Goal: Information Seeking & Learning: Understand process/instructions

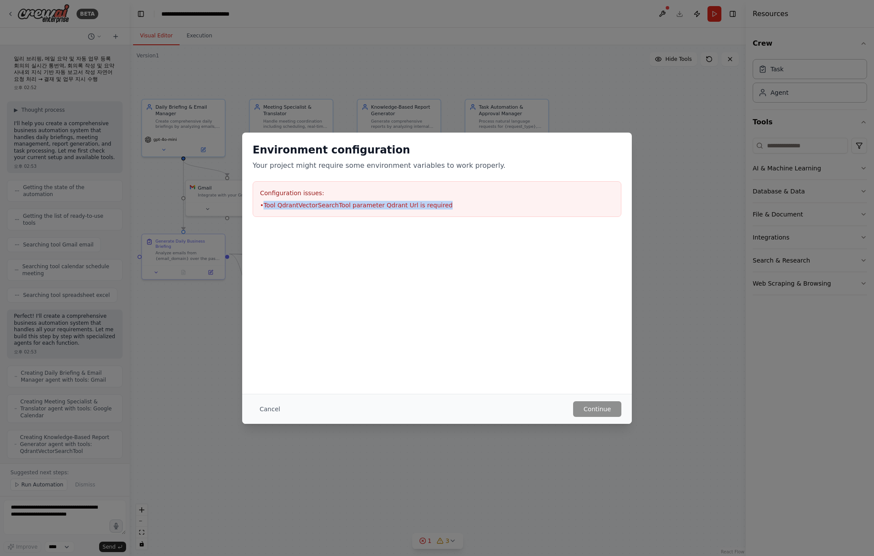
scroll to position [509, 0]
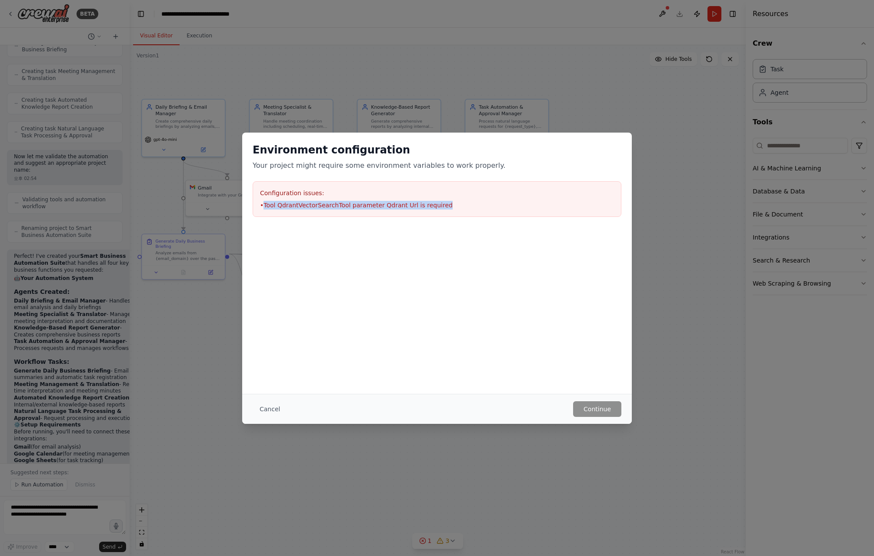
click at [434, 217] on div "Environment configuration Your project might require some environment variables…" at bounding box center [437, 180] width 390 height 95
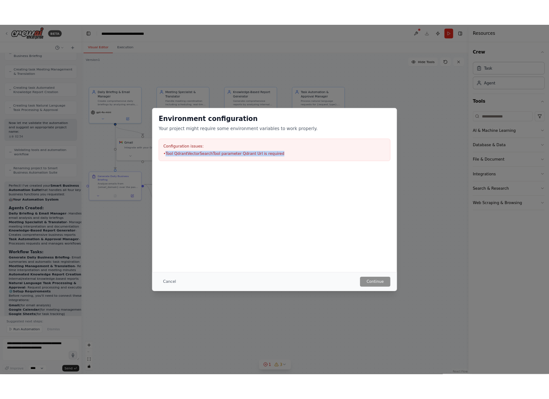
scroll to position [750, 0]
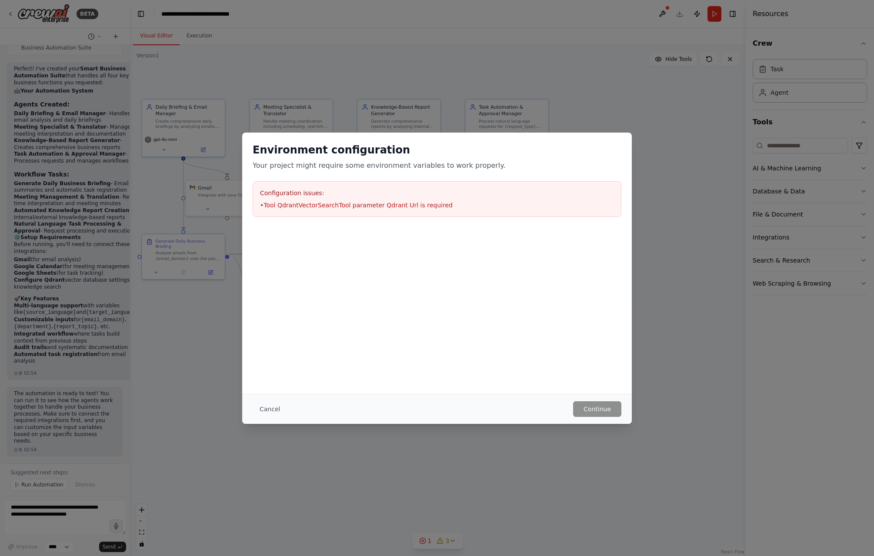
click at [447, 214] on div "Configuration issues: • Tool QdrantVectorSearchTool parameter Qdrant Url is req…" at bounding box center [437, 199] width 369 height 36
drag, startPoint x: 296, startPoint y: 176, endPoint x: 500, endPoint y: 189, distance: 204.4
click at [500, 189] on div "Environment configuration Your project might require some environment variables…" at bounding box center [437, 180] width 390 height 95
click at [500, 189] on h3 "Configuration issues:" at bounding box center [437, 193] width 354 height 9
drag, startPoint x: 410, startPoint y: 206, endPoint x: 381, endPoint y: 204, distance: 28.4
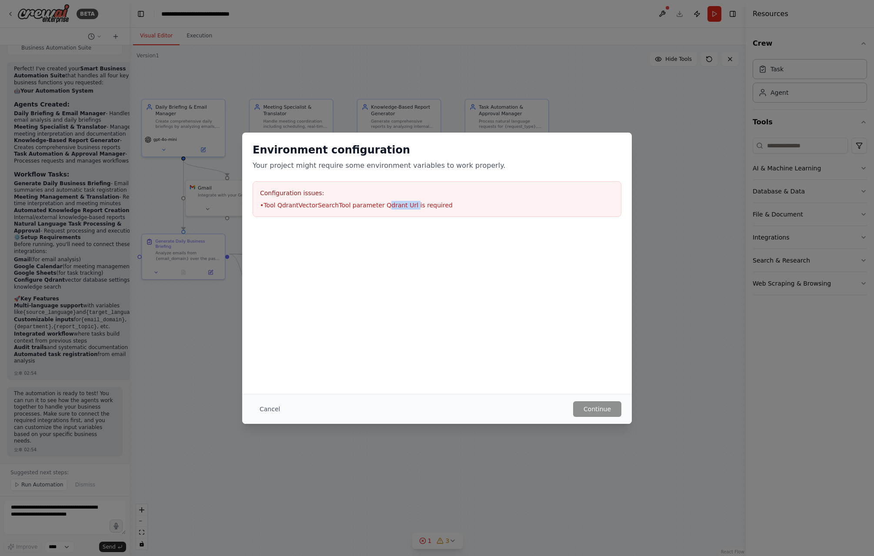
click at [381, 204] on li "• Tool QdrantVectorSearchTool parameter Qdrant Url is required" at bounding box center [437, 205] width 354 height 9
click at [438, 213] on div "Configuration issues: • Tool QdrantVectorSearchTool parameter Qdrant Url is req…" at bounding box center [437, 199] width 369 height 36
drag, startPoint x: 442, startPoint y: 208, endPoint x: 265, endPoint y: 202, distance: 177.6
click at [265, 202] on li "• Tool QdrantVectorSearchTool parameter Qdrant Url is required" at bounding box center [437, 205] width 354 height 9
copy li "Tool QdrantVectorSearchTool parameter Qdrant Url is required"
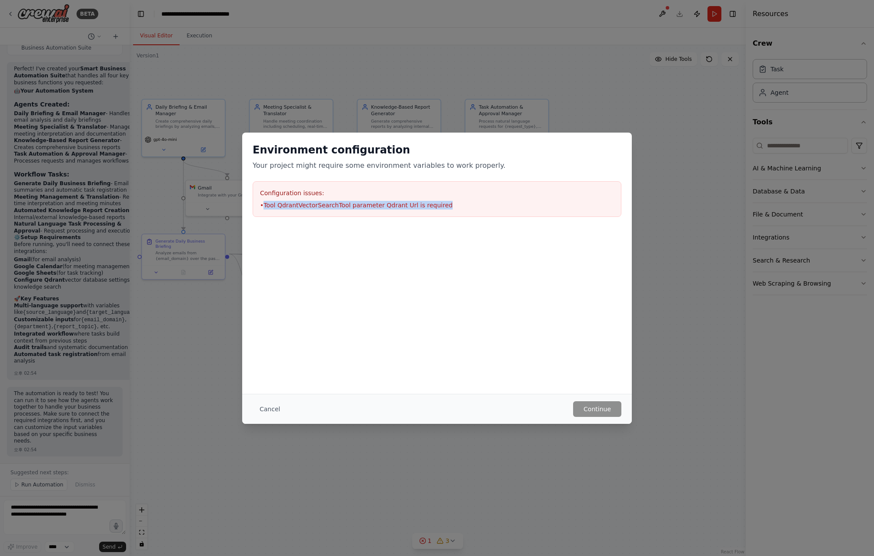
click at [396, 206] on li "• Tool QdrantVectorSearchTool parameter Qdrant Url is required" at bounding box center [437, 205] width 354 height 9
drag, startPoint x: 408, startPoint y: 207, endPoint x: 378, endPoint y: 205, distance: 30.1
click at [378, 205] on li "• Tool QdrantVectorSearchTool parameter Qdrant Url is required" at bounding box center [437, 205] width 354 height 9
copy li "Qdrant Url"
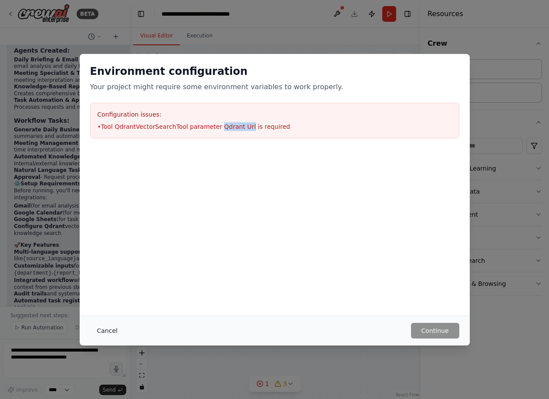
click at [111, 325] on button "Cancel" at bounding box center [107, 331] width 34 height 16
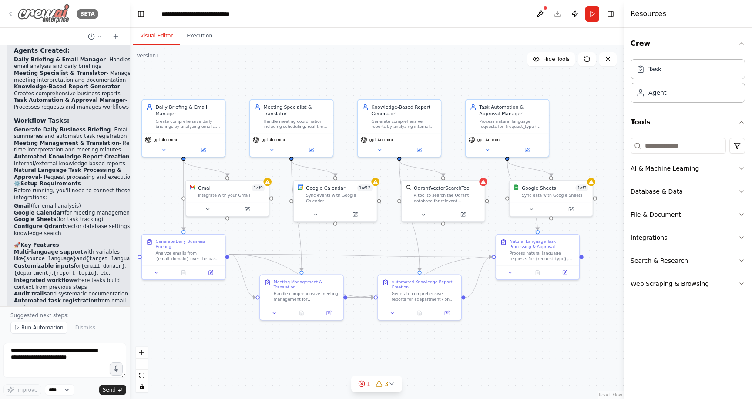
click at [45, 17] on img at bounding box center [43, 14] width 52 height 20
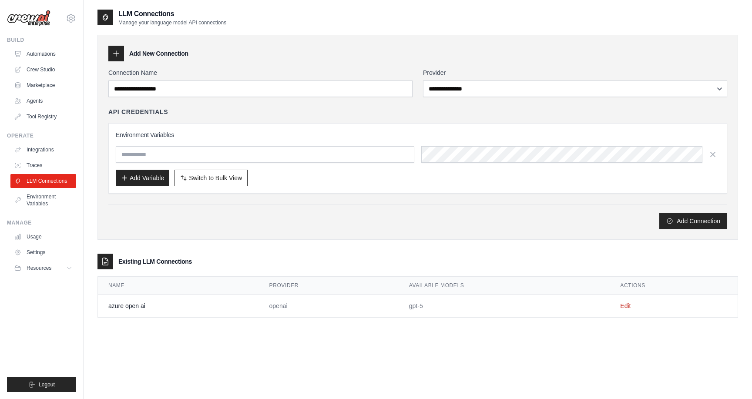
click at [241, 334] on div "**********" at bounding box center [417, 208] width 640 height 399
